Goal: Information Seeking & Learning: Learn about a topic

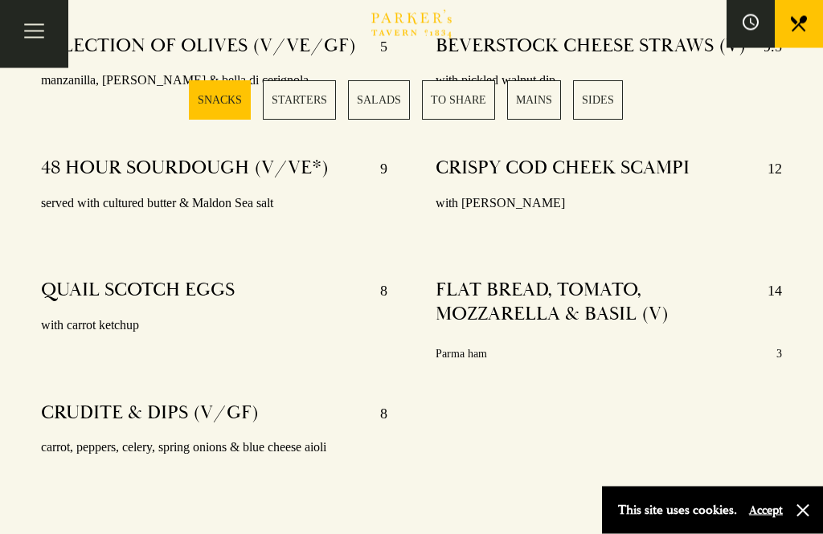
scroll to position [722, 0]
click at [536, 96] on link "MAINS" at bounding box center [534, 99] width 54 height 39
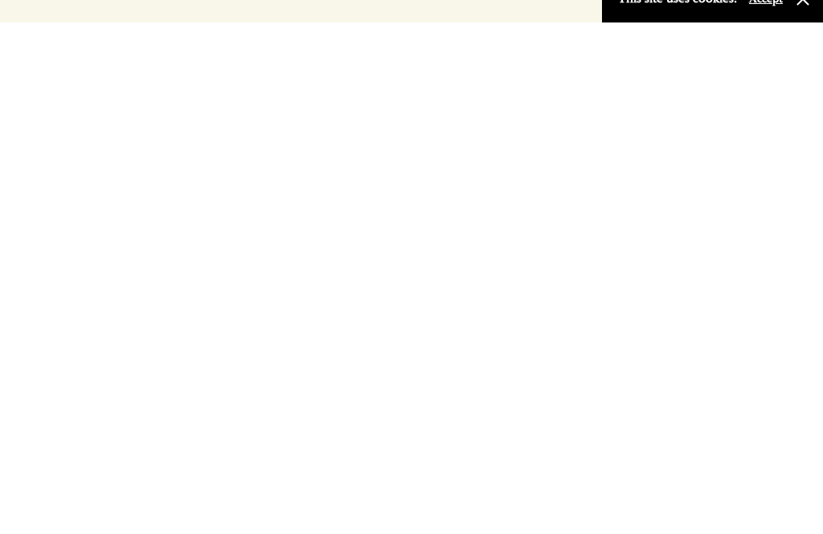
scroll to position [2987, 0]
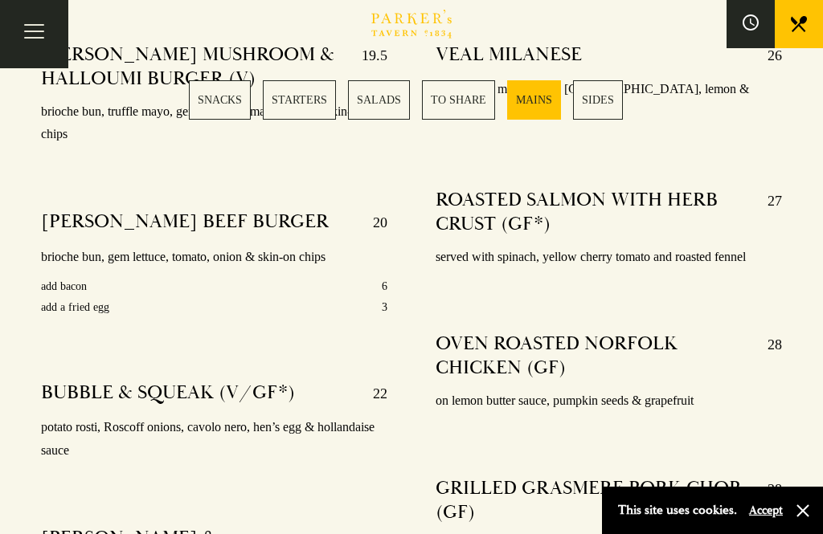
click at [810, 509] on button "button" at bounding box center [803, 511] width 16 height 16
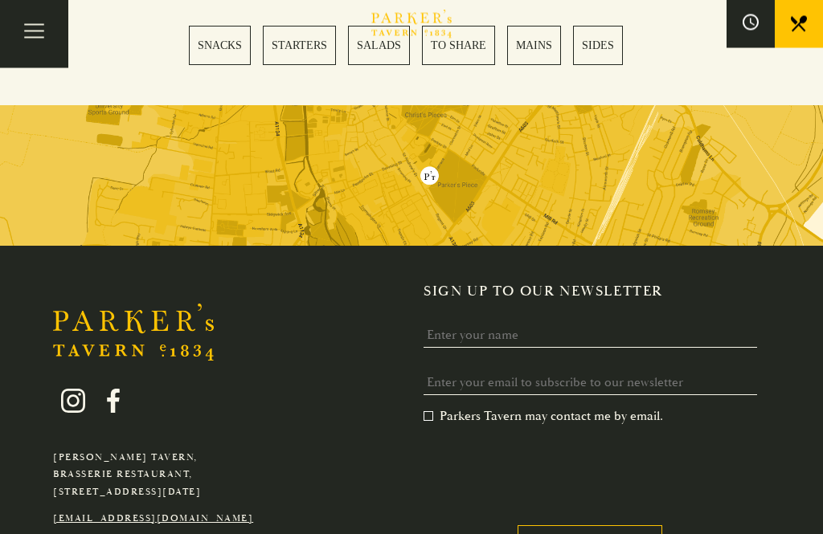
scroll to position [4858, 0]
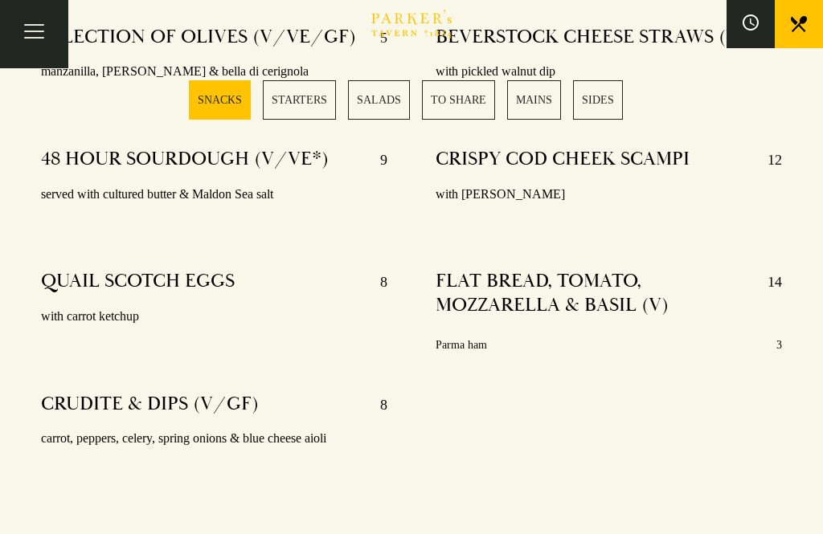
scroll to position [730, 0]
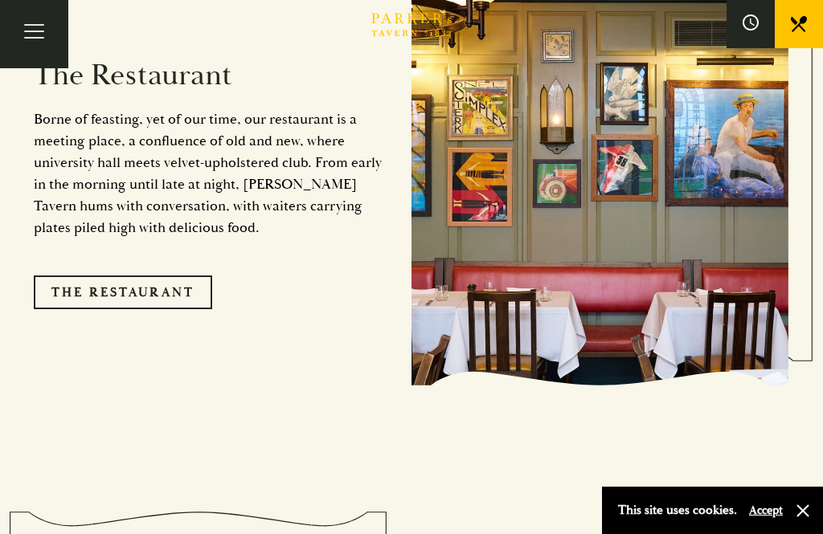
scroll to position [1316, 0]
click at [677, 231] on img at bounding box center [600, 178] width 378 height 415
click at [165, 293] on link "The Restaurant" at bounding box center [123, 293] width 178 height 34
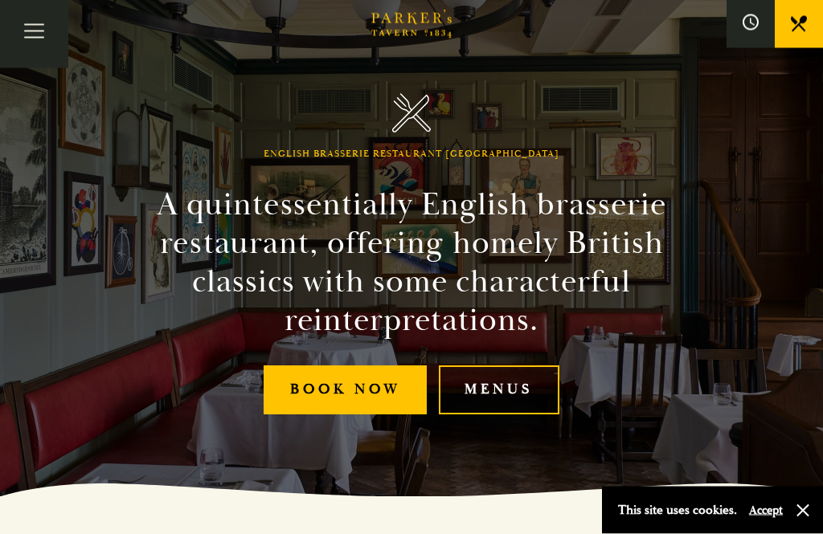
scroll to position [37, 0]
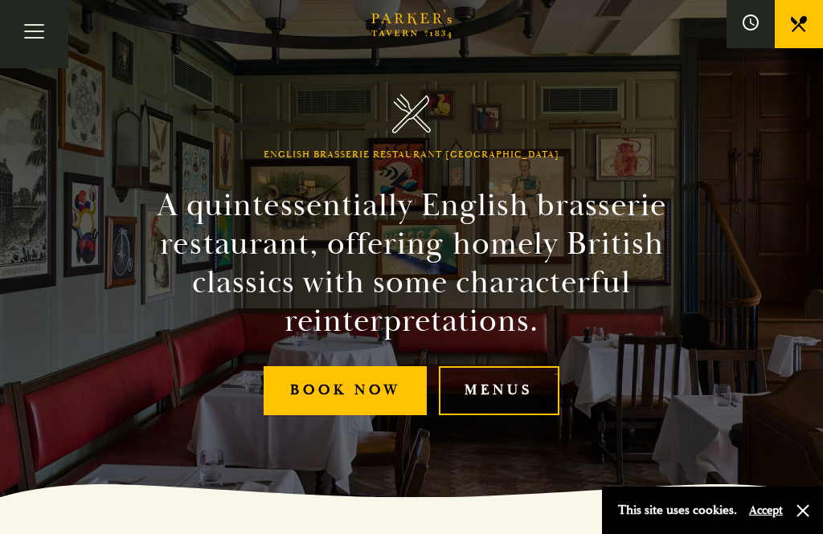
click at [514, 413] on link "Menus" at bounding box center [499, 390] width 121 height 49
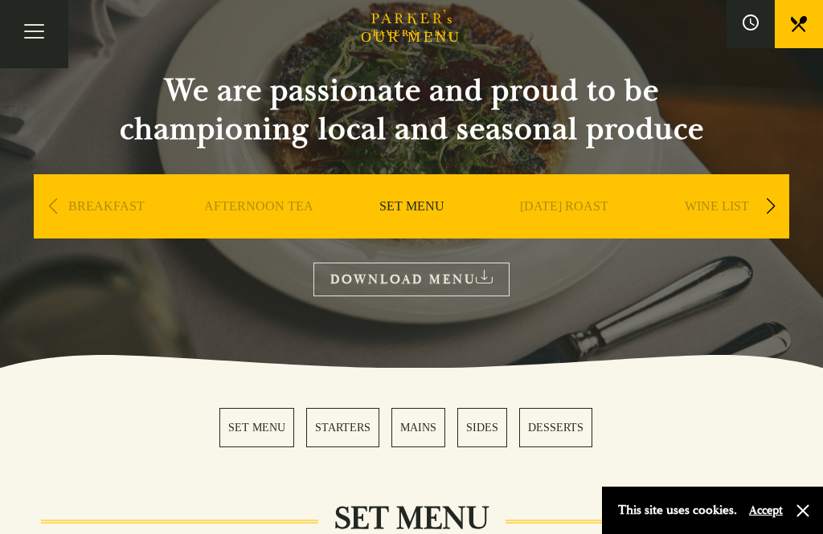
scroll to position [112, 0]
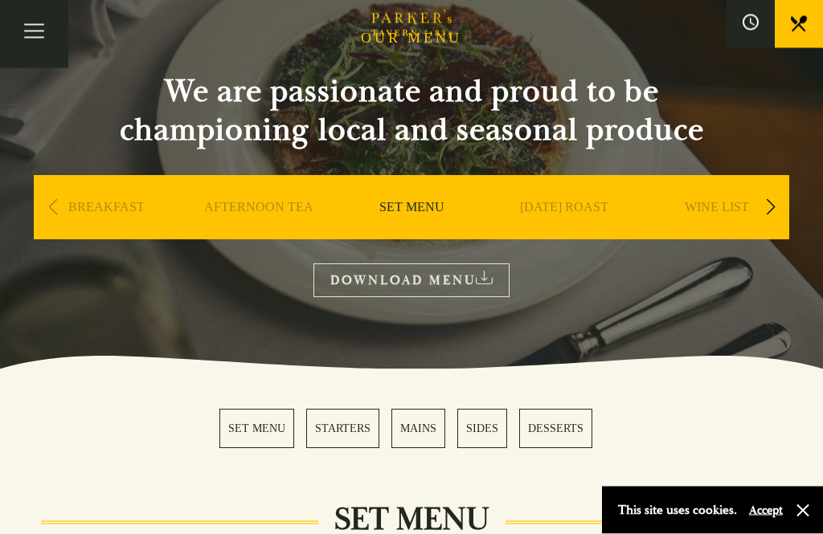
click at [111, 202] on link "BREAKFAST" at bounding box center [106, 232] width 76 height 64
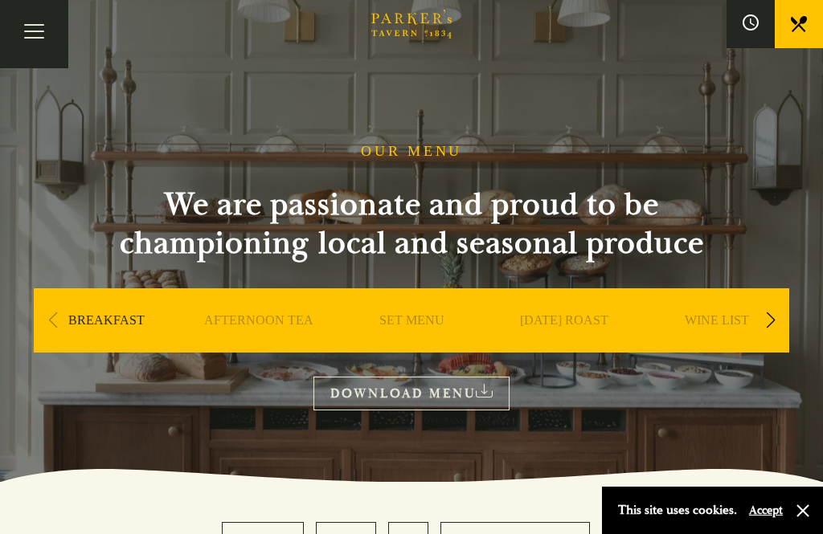
click at [427, 316] on link "SET MENU" at bounding box center [411, 345] width 65 height 64
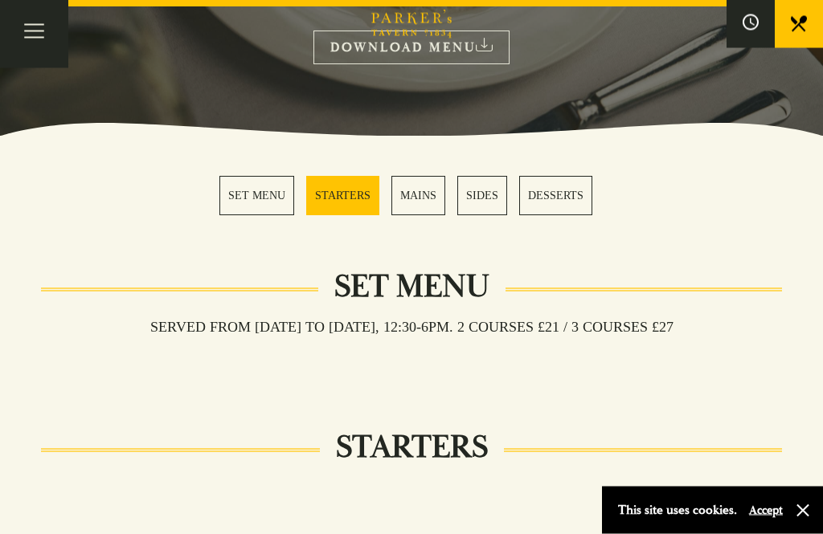
scroll to position [347, 0]
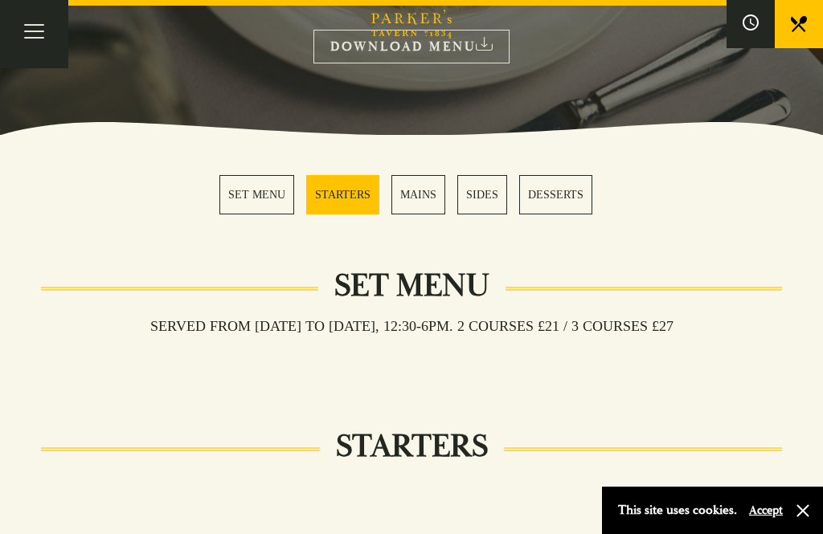
click at [429, 183] on link "MAINS" at bounding box center [418, 194] width 54 height 39
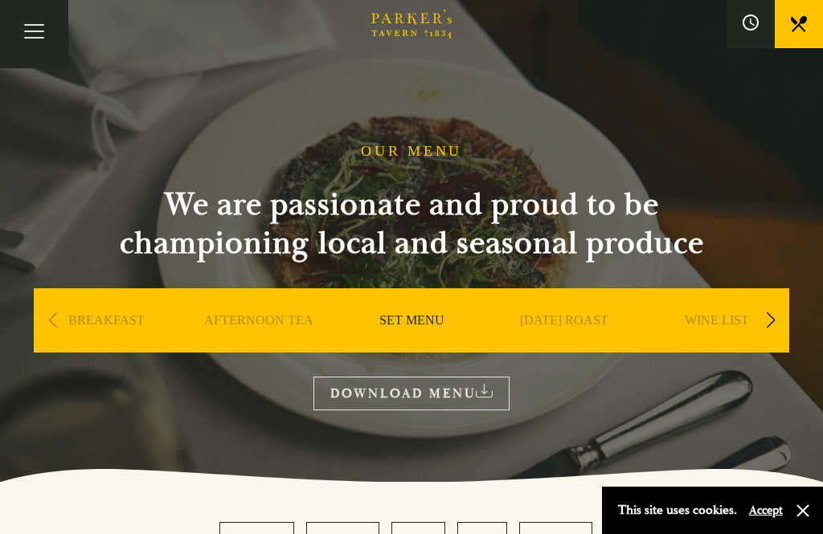
click at [778, 304] on div "Next slide" at bounding box center [770, 320] width 22 height 35
click at [735, 317] on link "A LA CARTE" at bounding box center [717, 345] width 75 height 64
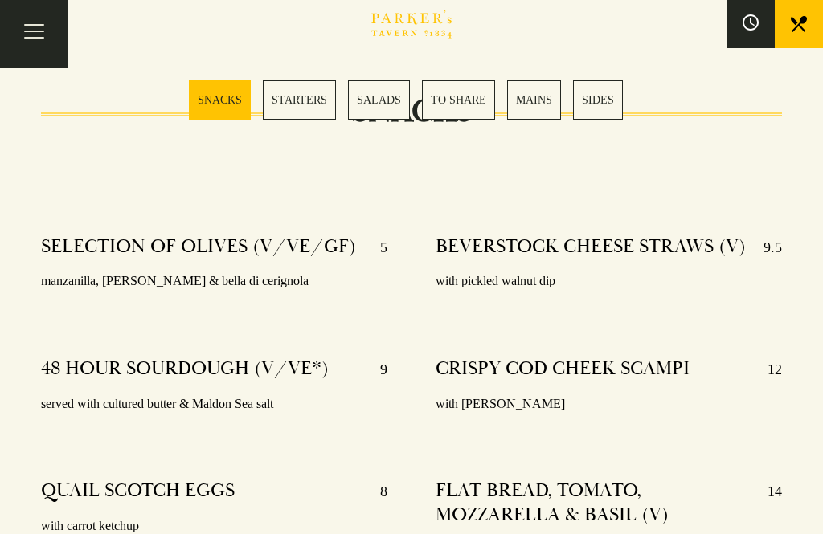
scroll to position [520, 0]
